Goal: Information Seeking & Learning: Learn about a topic

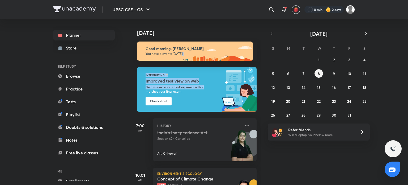
drag, startPoint x: 408, startPoint y: 52, endPoint x: 408, endPoint y: 86, distance: 33.5
click at [408, 86] on div "UPSC CSE - GS ​ 0 min 2 days Planner Store SELF STUDY Browse Practice Tests Pla…" at bounding box center [204, 92] width 408 height 185
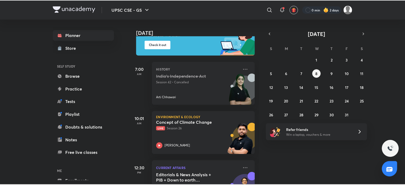
scroll to position [57, 0]
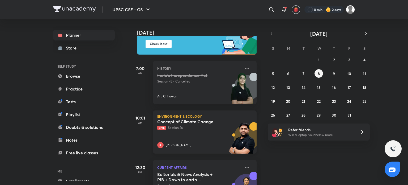
click at [194, 142] on div "[PERSON_NAME]" at bounding box center [198, 145] width 83 height 6
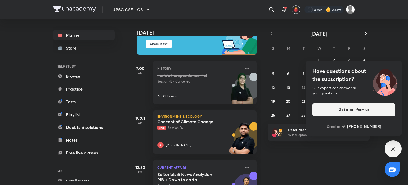
click at [391, 146] on icon at bounding box center [393, 148] width 6 height 6
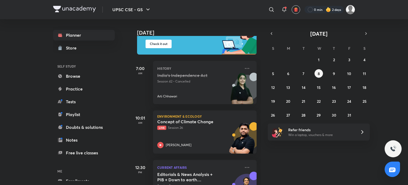
click at [352, 7] on img at bounding box center [350, 9] width 9 height 9
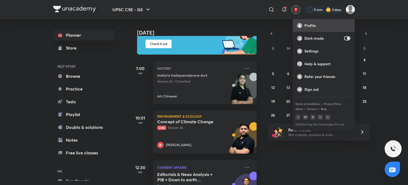
click at [307, 28] on div "Profile" at bounding box center [324, 25] width 62 height 13
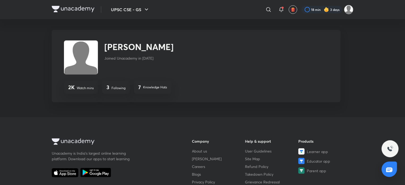
click at [346, 8] on img at bounding box center [349, 9] width 9 height 9
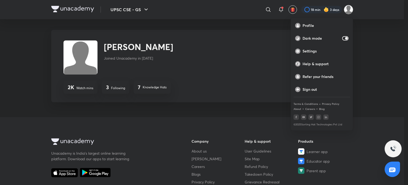
click at [249, 63] on div at bounding box center [204, 92] width 408 height 185
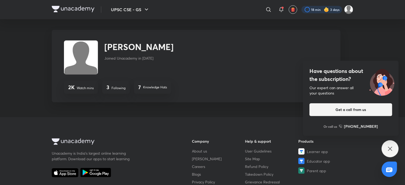
click at [318, 9] on div at bounding box center [322, 9] width 41 height 7
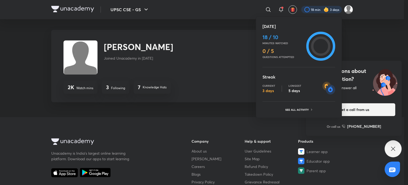
click at [296, 105] on ul "[DATE] 18 / 10 Minutes watched 0 / 5 Questions attempted Streak Current 3 days …" at bounding box center [299, 68] width 73 height 90
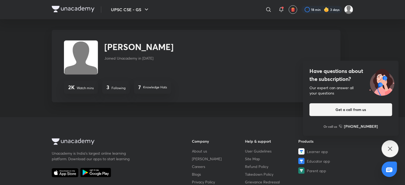
click at [393, 148] on icon at bounding box center [390, 148] width 6 height 6
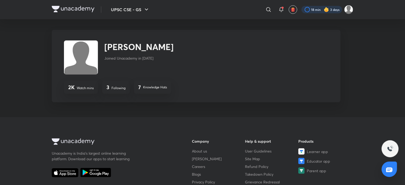
click at [317, 12] on div at bounding box center [322, 9] width 41 height 7
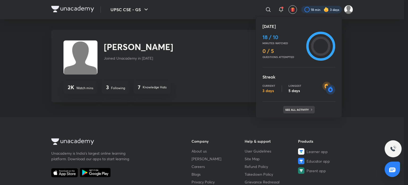
click at [291, 109] on p "See all activity" at bounding box center [297, 109] width 25 height 3
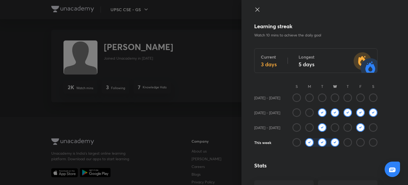
click at [256, 9] on icon at bounding box center [257, 9] width 6 height 6
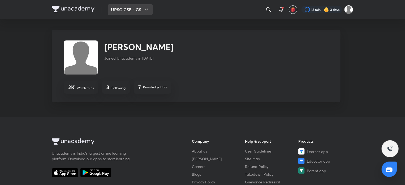
click at [139, 4] on button "UPSC CSE - GS" at bounding box center [130, 9] width 45 height 11
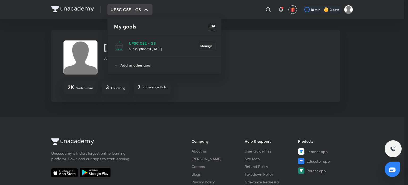
click at [139, 49] on p "Subscription till [DATE]" at bounding box center [163, 48] width 69 height 5
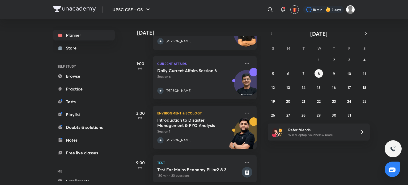
scroll to position [217, 0]
